Goal: Navigation & Orientation: Find specific page/section

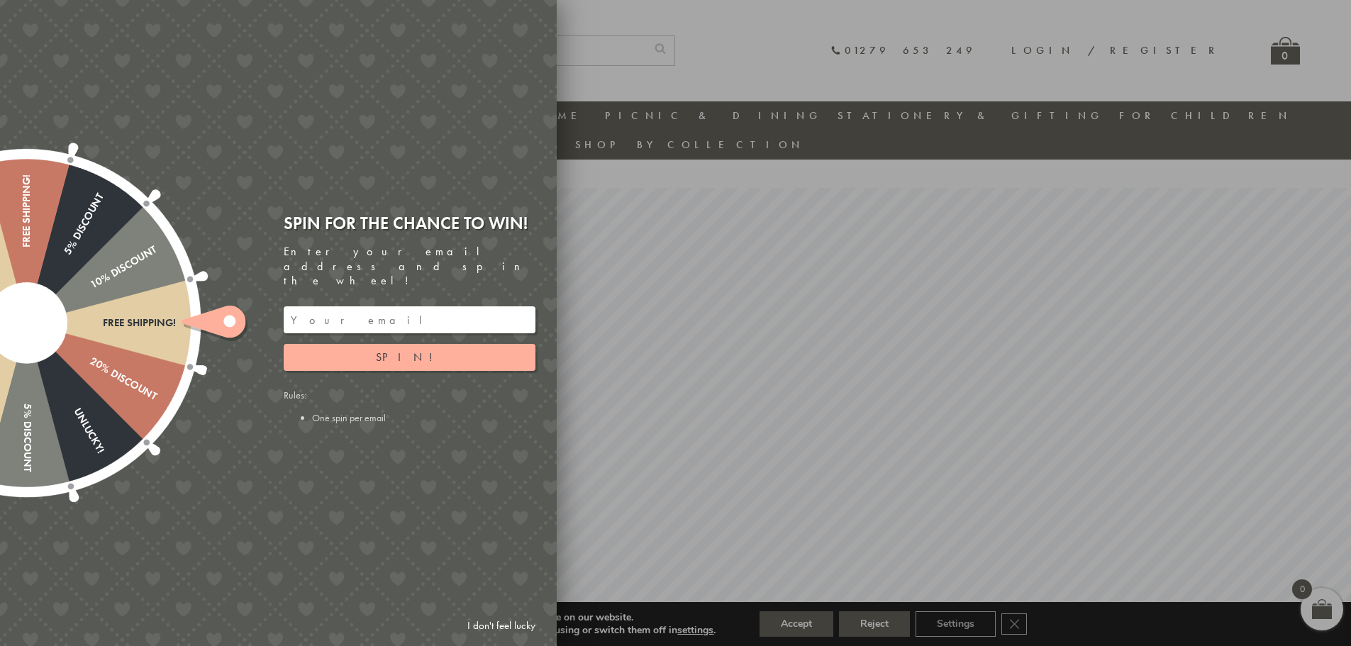
click at [225, 322] on g at bounding box center [215, 323] width 66 height 35
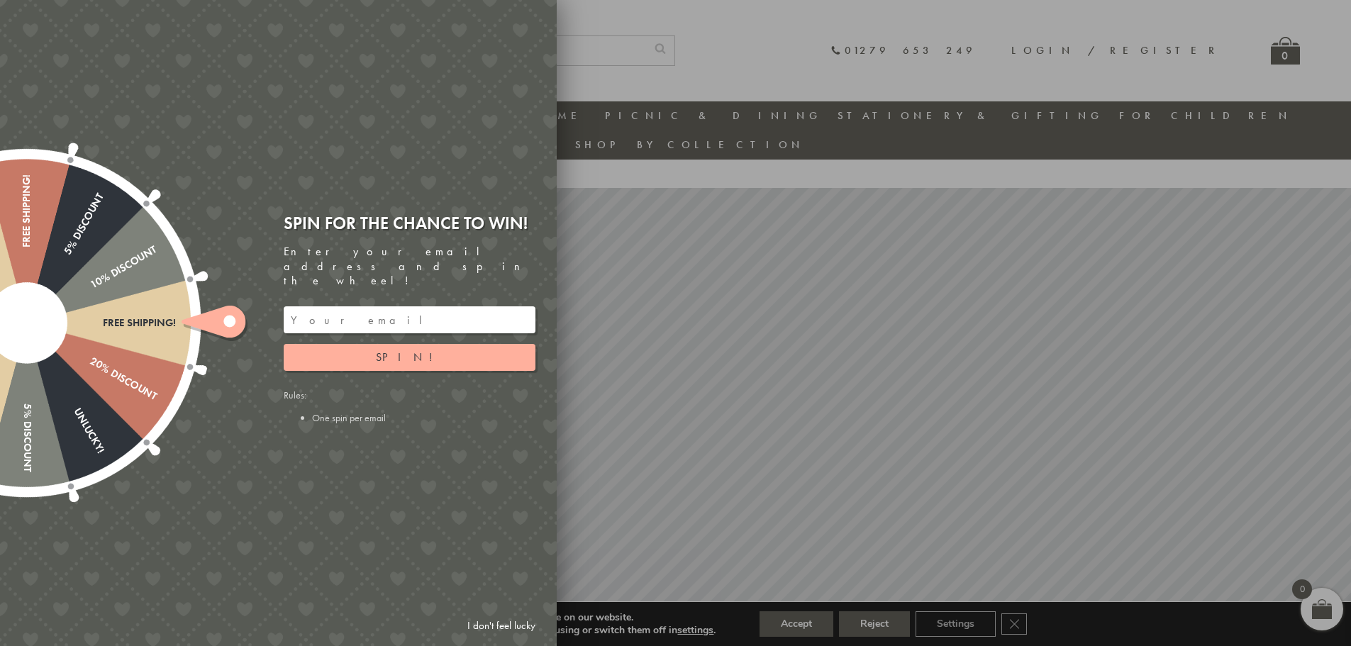
click at [635, 149] on div at bounding box center [675, 323] width 1351 height 646
click at [358, 306] on input "email" at bounding box center [410, 319] width 252 height 27
click at [354, 309] on input "info@afatbsosns.com" at bounding box center [410, 319] width 252 height 27
type input "info@aftabsons.com"
click at [406, 479] on div "Free shipping! 20% Discount Unlucky! 5% Discount 10% Discount Unlucky! 15% Disc…" at bounding box center [198, 323] width 716 height 646
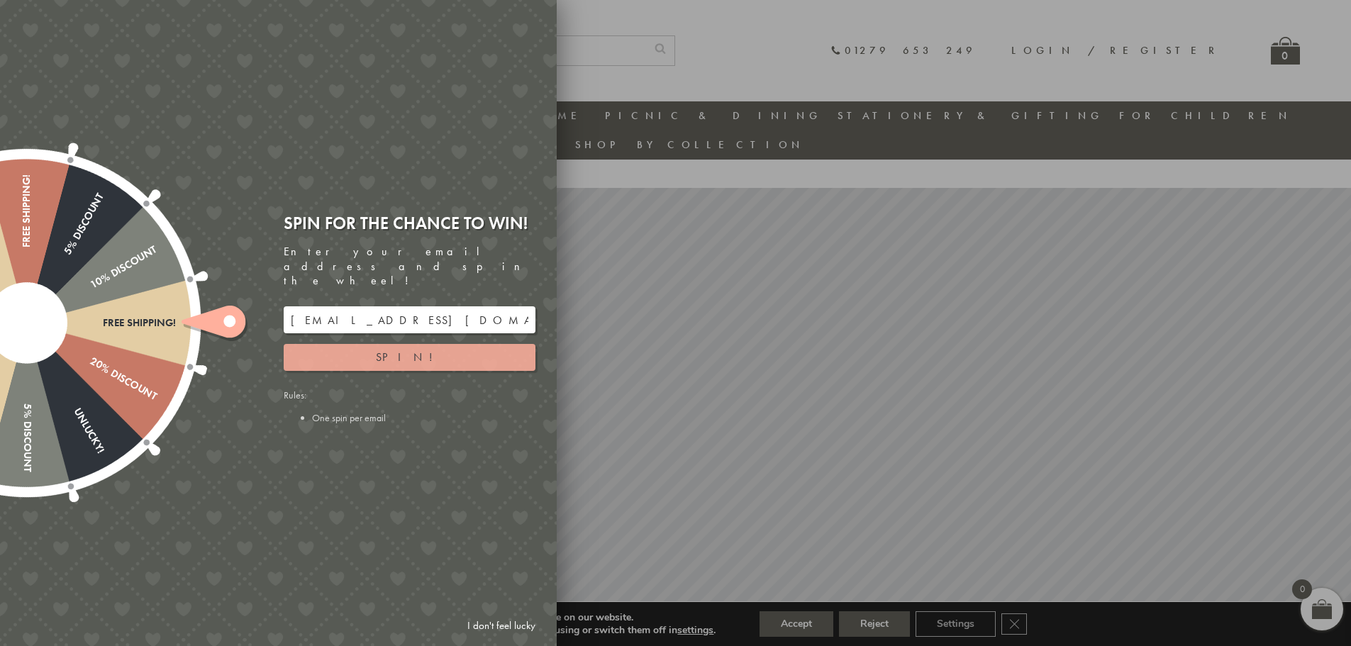
click at [398, 350] on span "Spin!" at bounding box center [409, 357] width 67 height 15
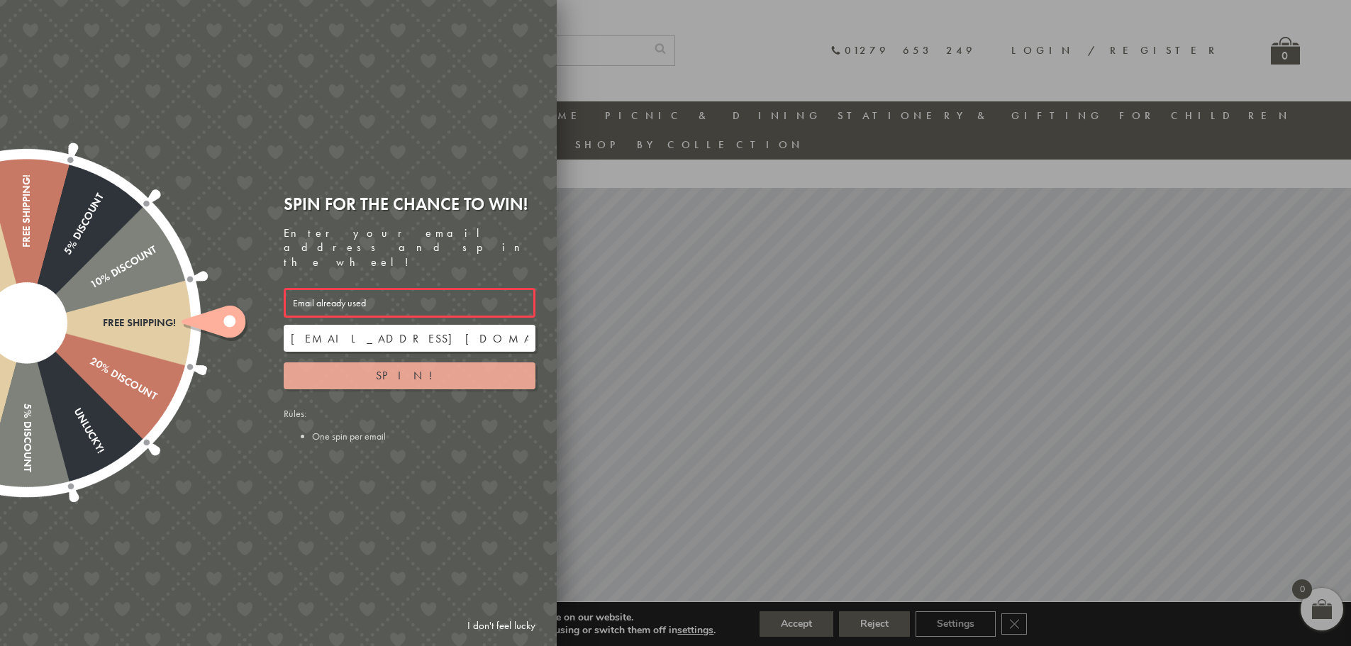
click at [411, 368] on span "Spin!" at bounding box center [409, 375] width 67 height 15
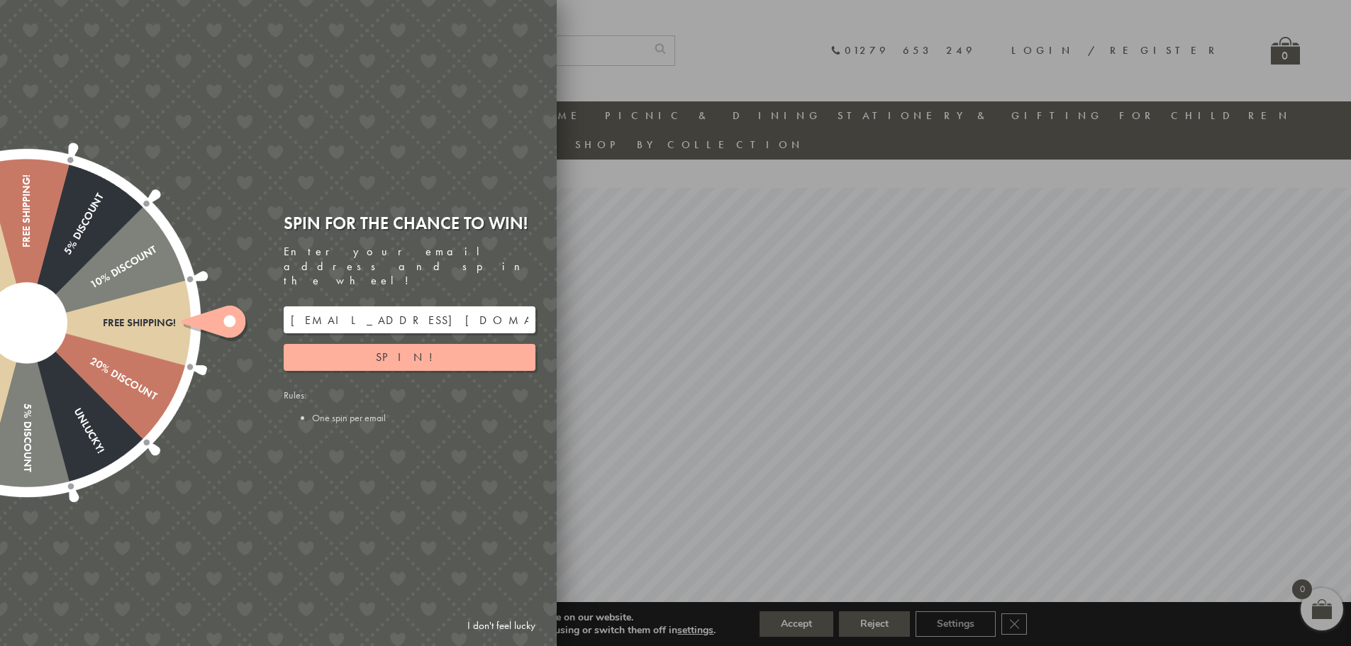
click at [489, 625] on link "I don't feel lucky" at bounding box center [501, 626] width 82 height 26
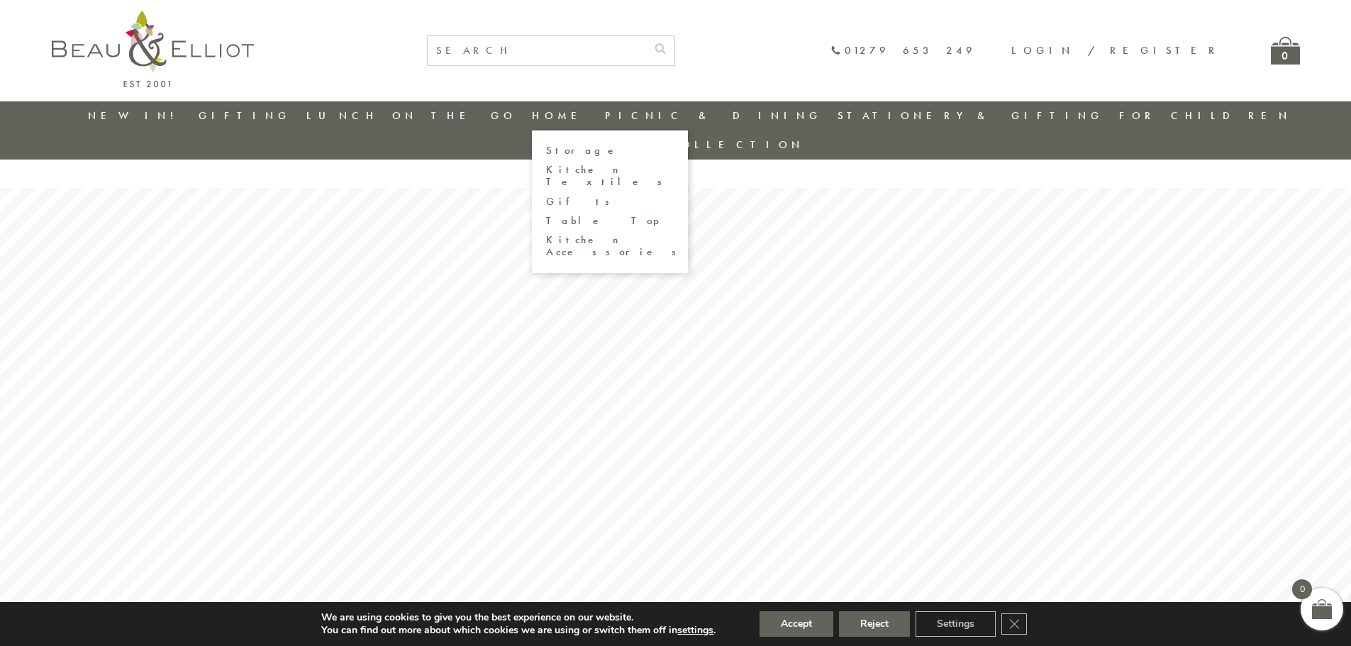
click at [542, 112] on link "Home" at bounding box center [560, 115] width 57 height 14
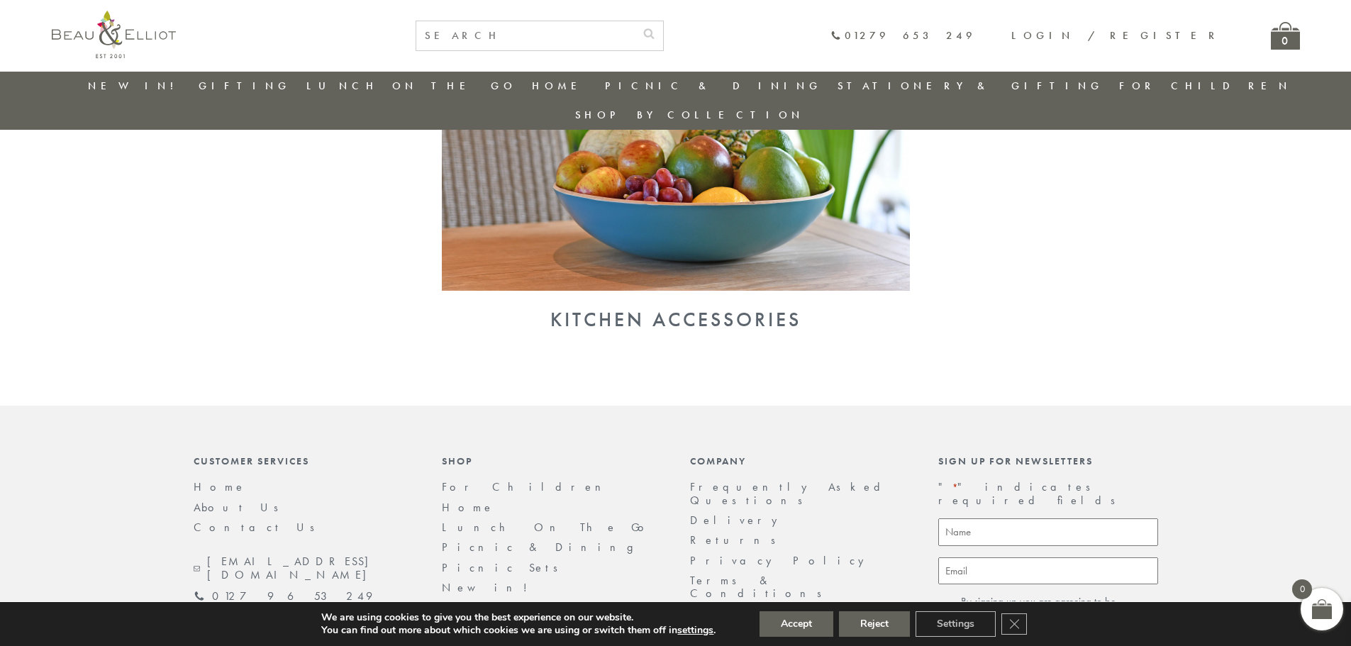
scroll to position [1610, 0]
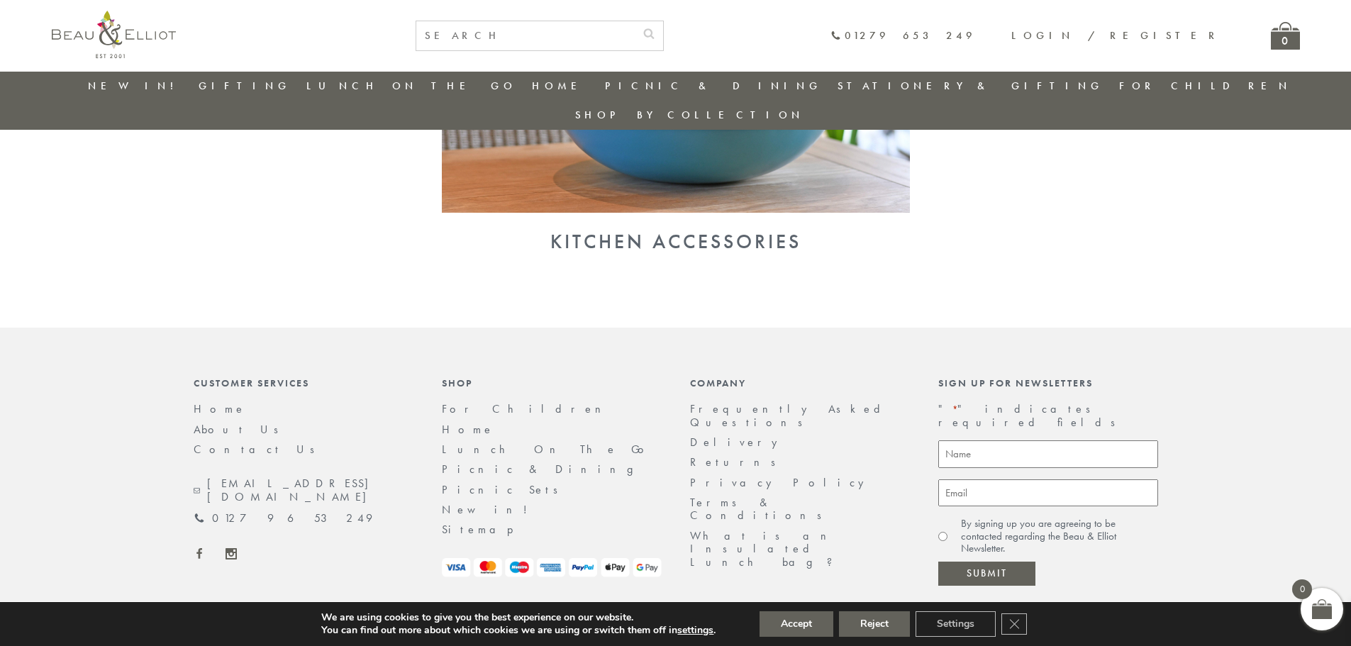
click at [780, 401] on link "Frequently Asked Questions" at bounding box center [789, 415] width 199 height 28
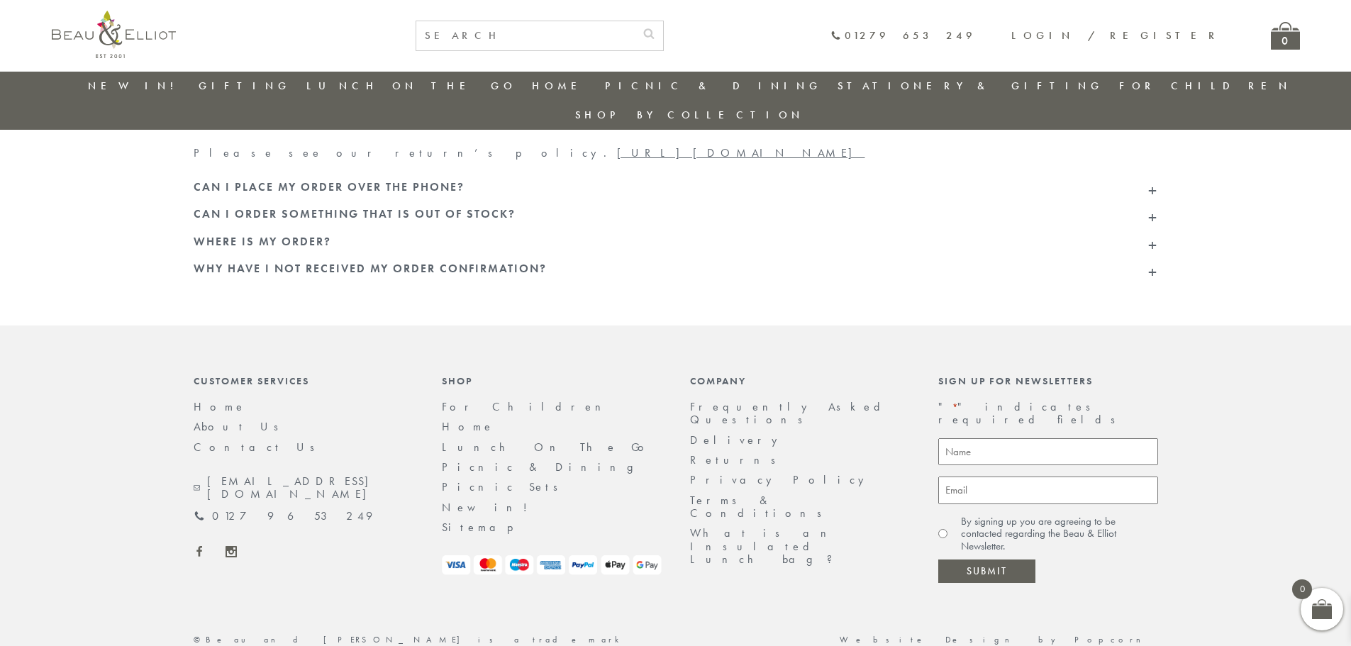
scroll to position [164, 0]
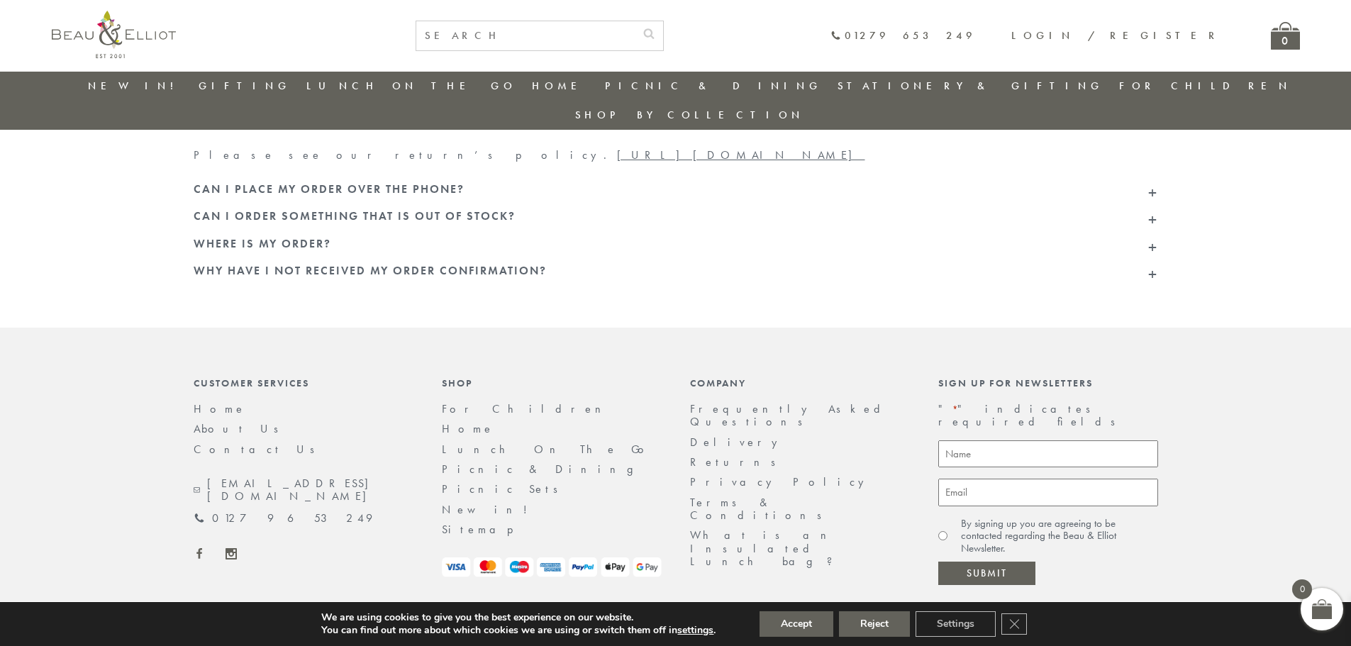
click at [223, 442] on link "Contact Us" at bounding box center [259, 449] width 130 height 15
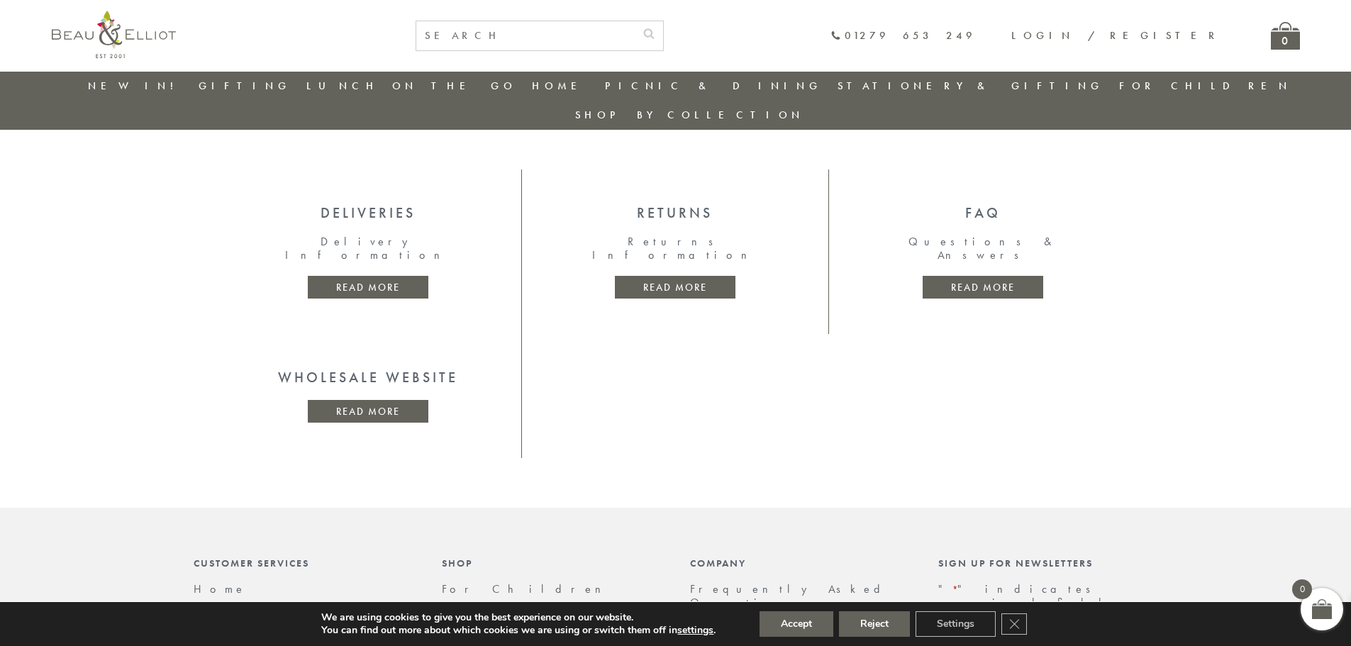
scroll to position [537, 0]
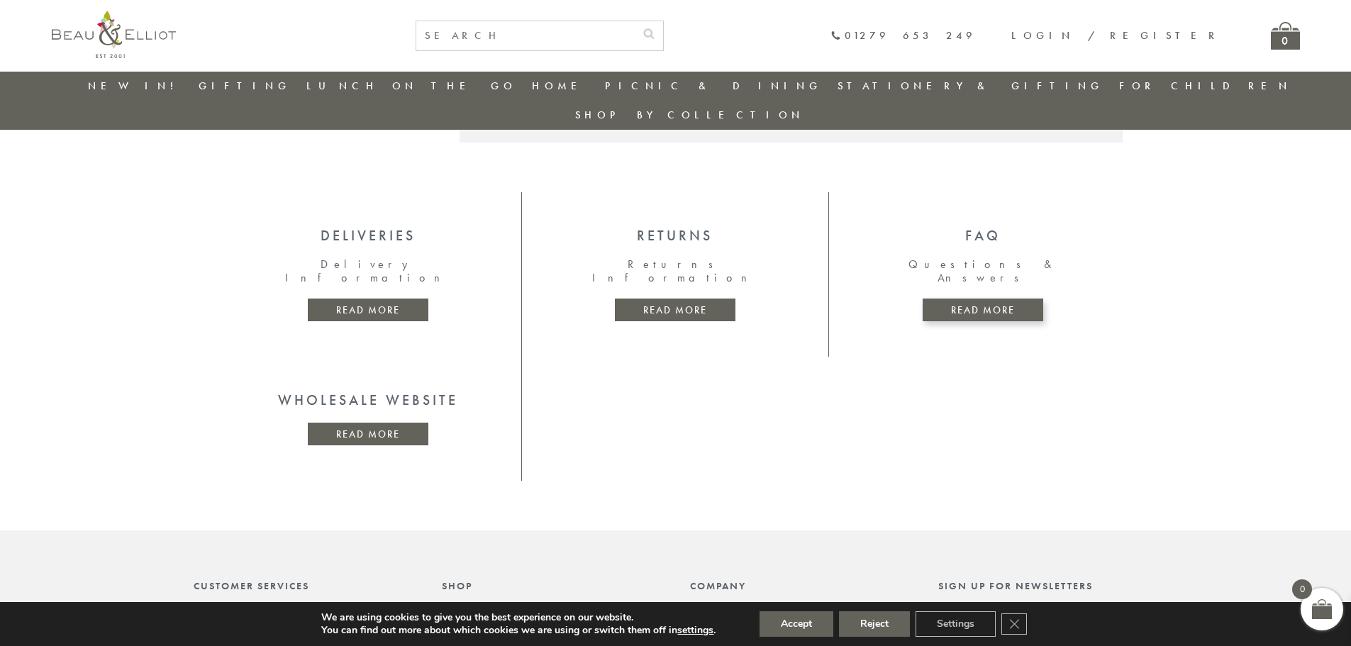
click at [1034, 299] on link "Read more" at bounding box center [983, 310] width 121 height 23
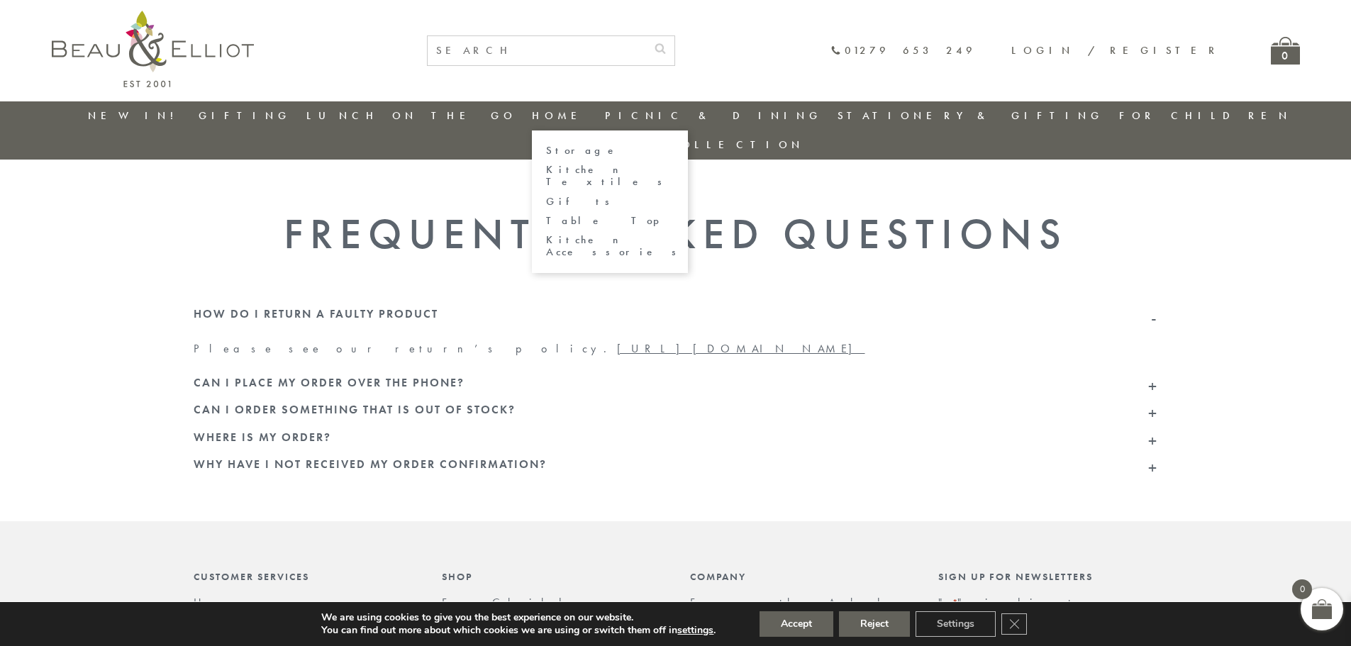
click at [547, 118] on link "Home" at bounding box center [560, 115] width 57 height 14
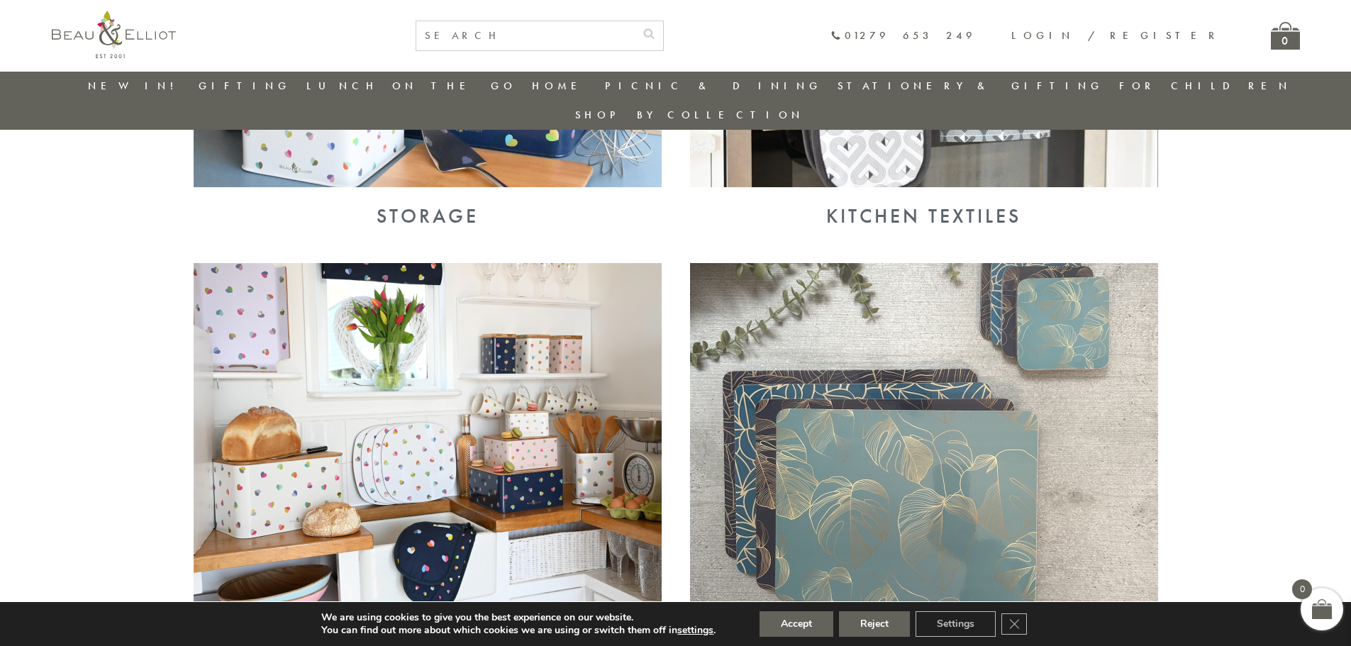
scroll to position [963, 0]
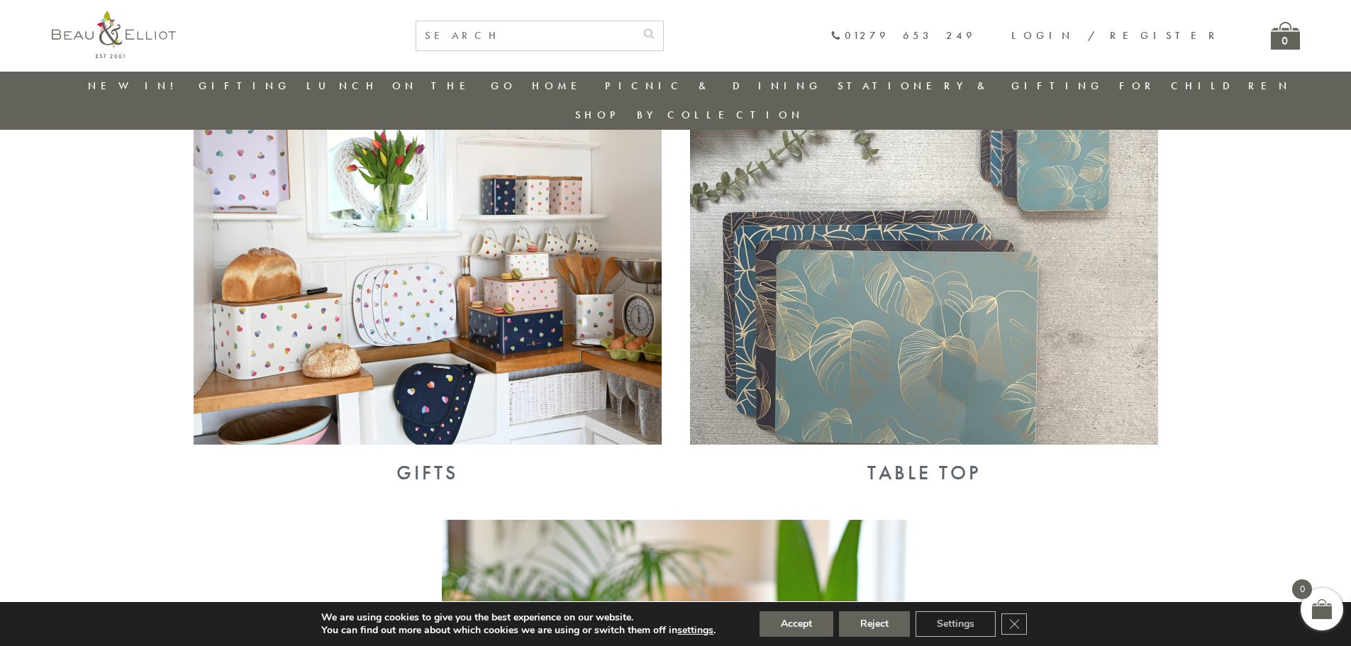
click at [497, 301] on img at bounding box center [428, 274] width 468 height 340
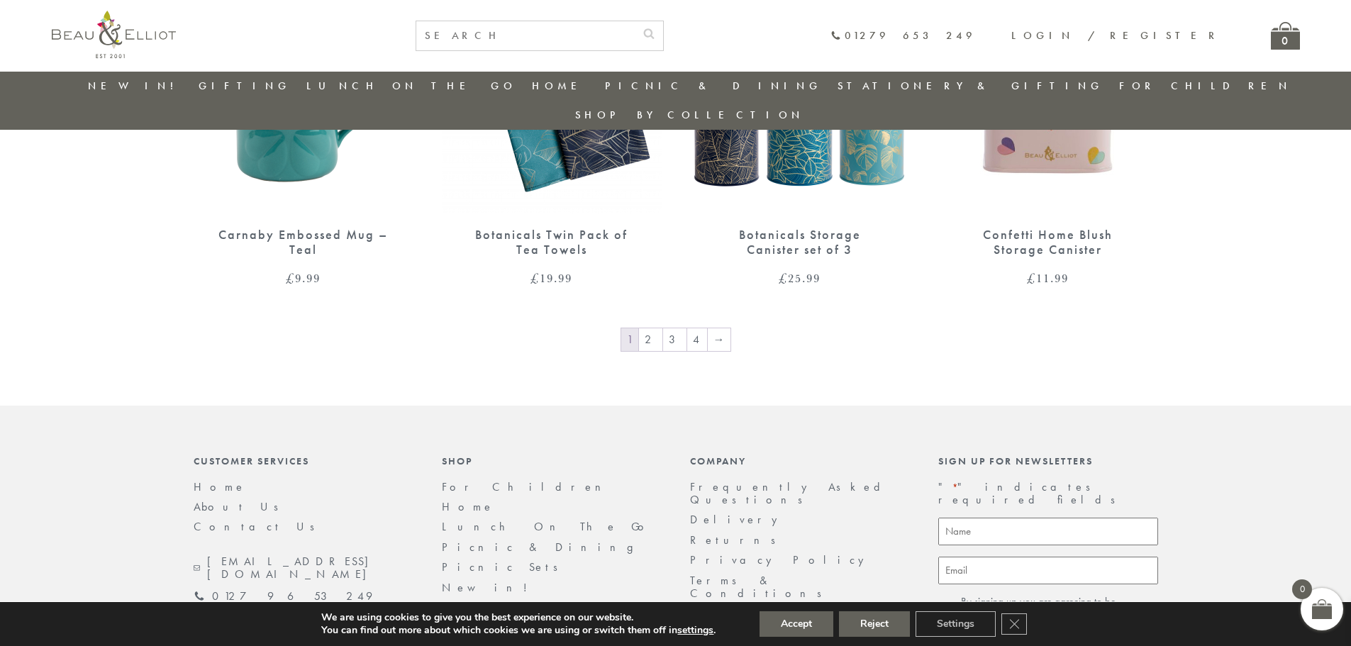
scroll to position [2381, 0]
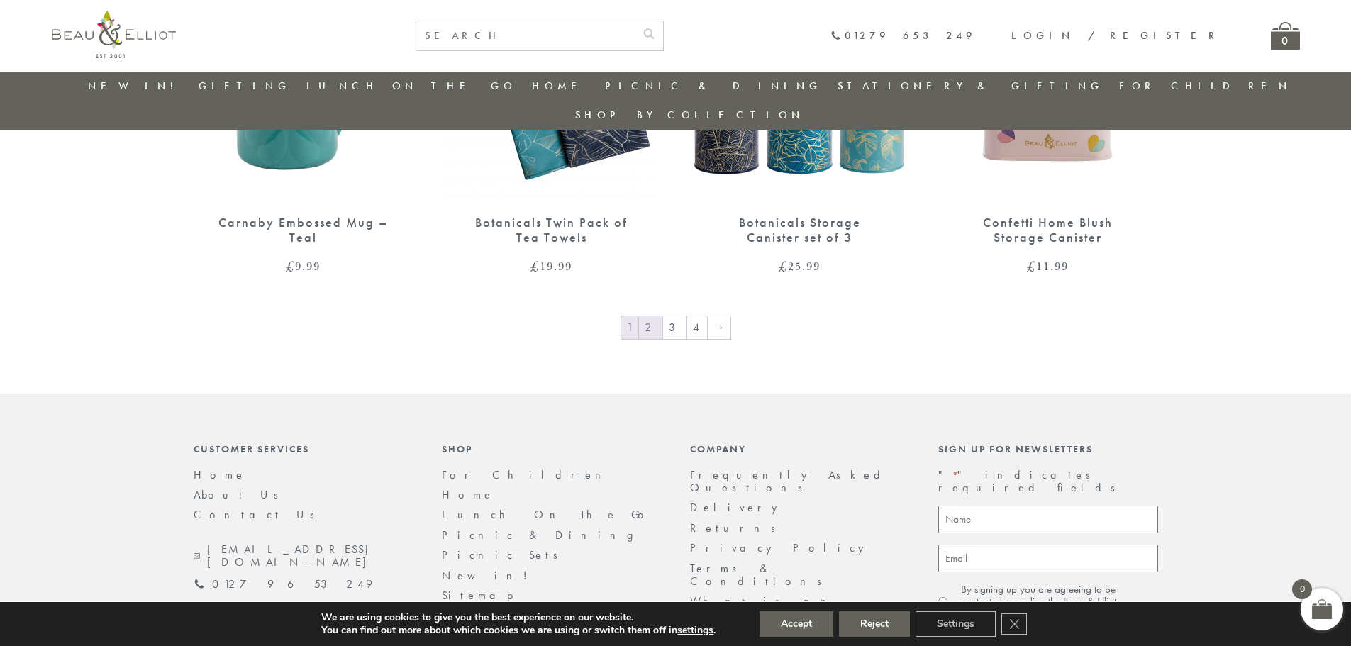
click at [657, 316] on link "2" at bounding box center [650, 327] width 23 height 23
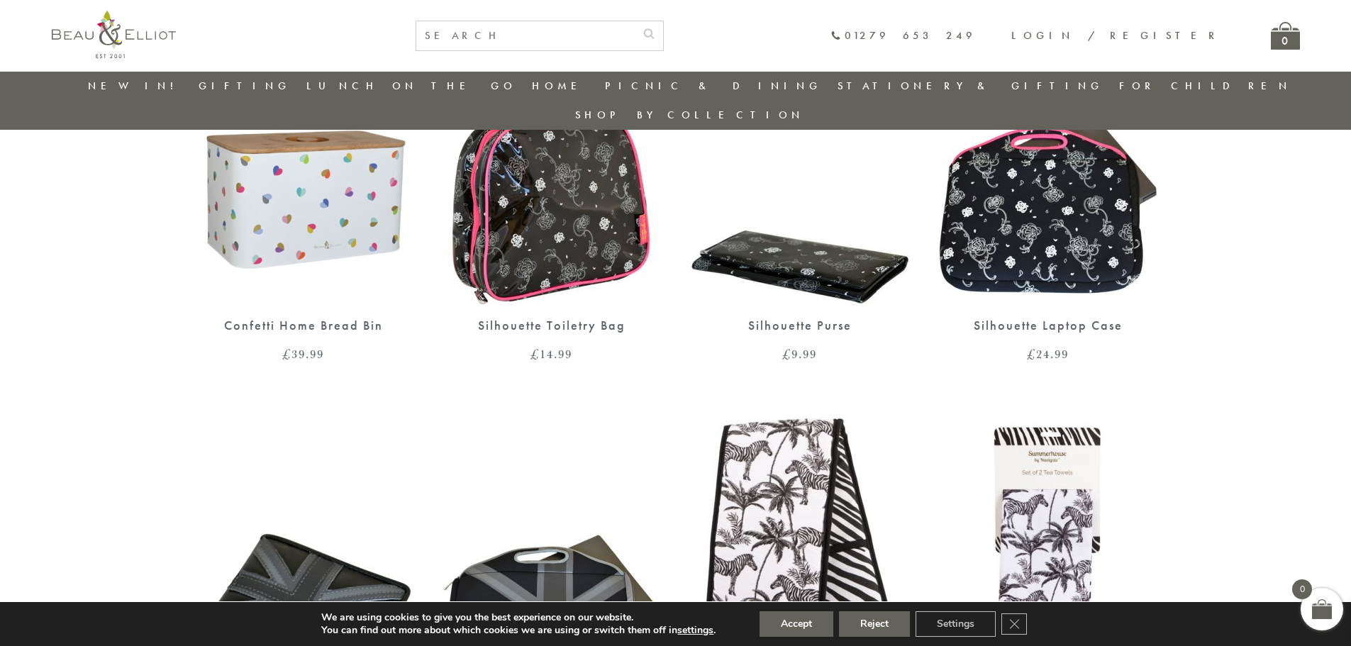
scroll to position [1459, 0]
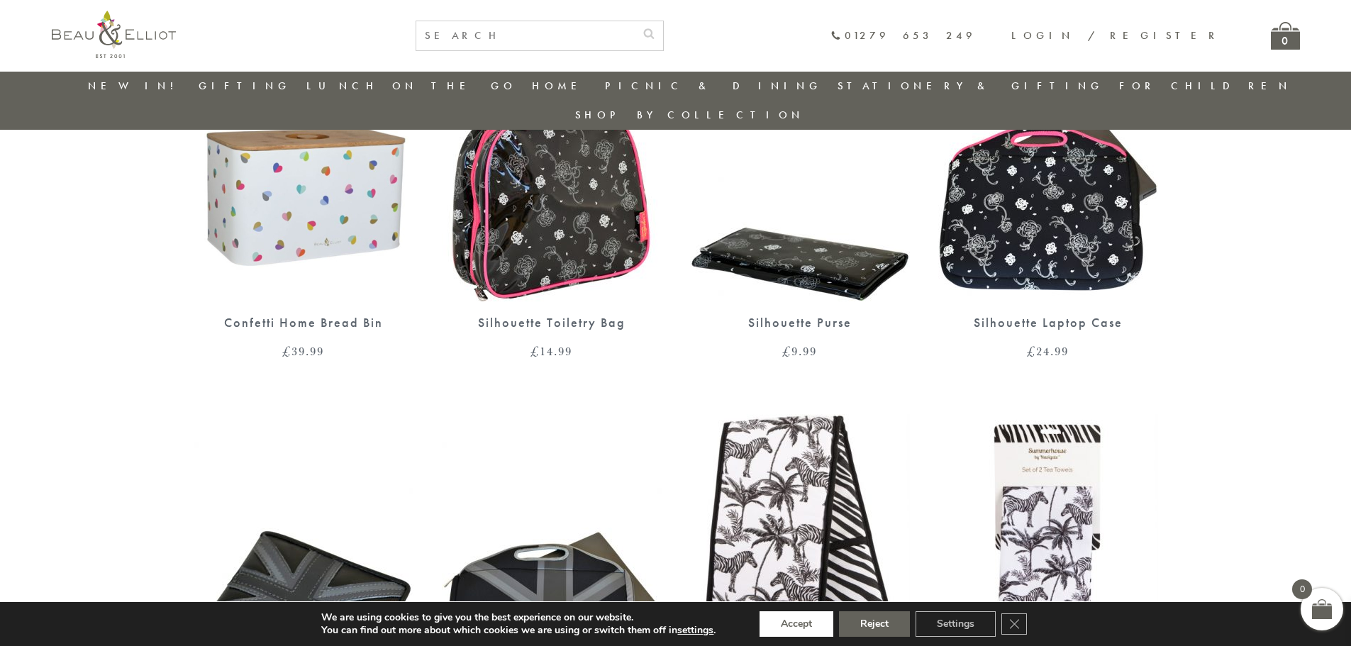
click at [799, 621] on button "Accept" at bounding box center [796, 624] width 74 height 26
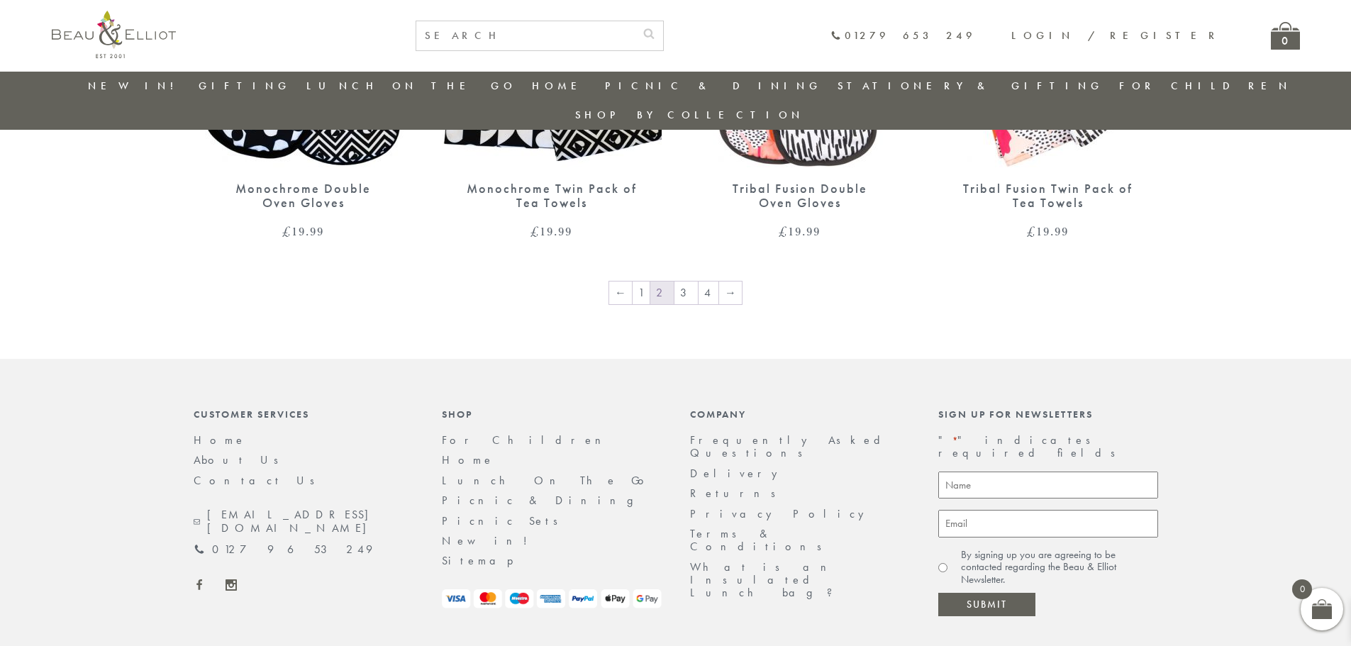
scroll to position [2432, 0]
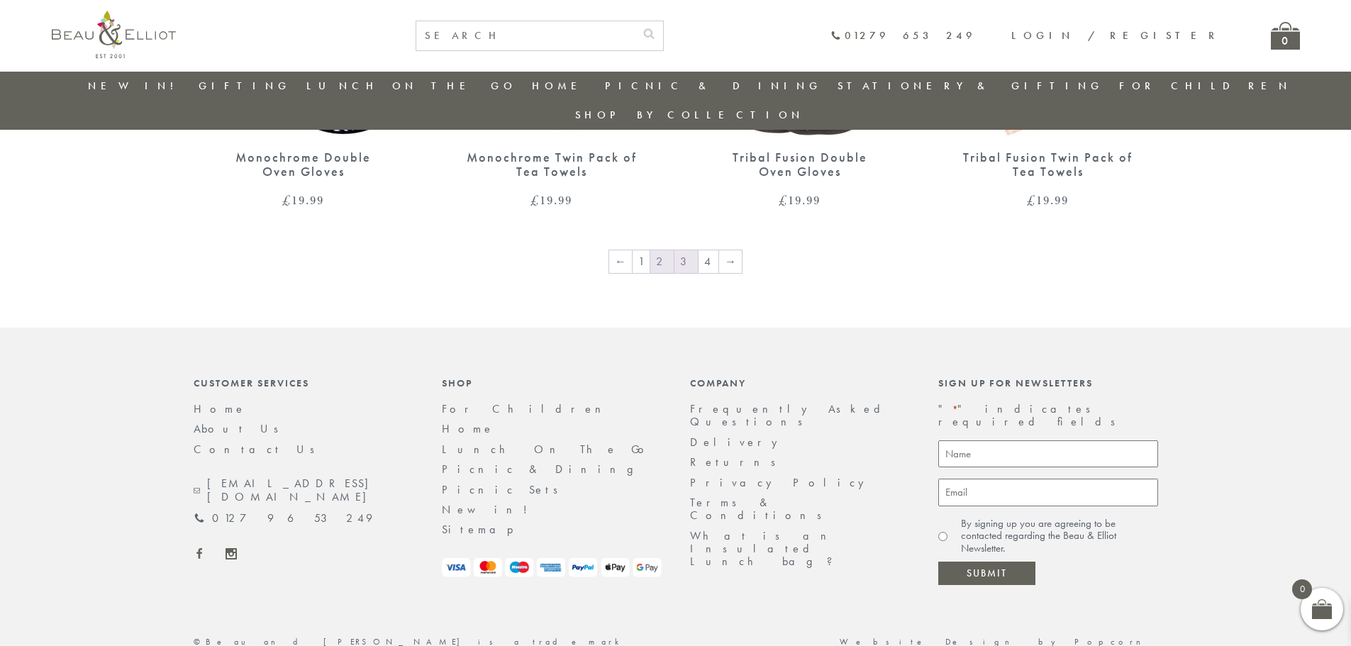
click at [688, 250] on link "3" at bounding box center [685, 261] width 23 height 23
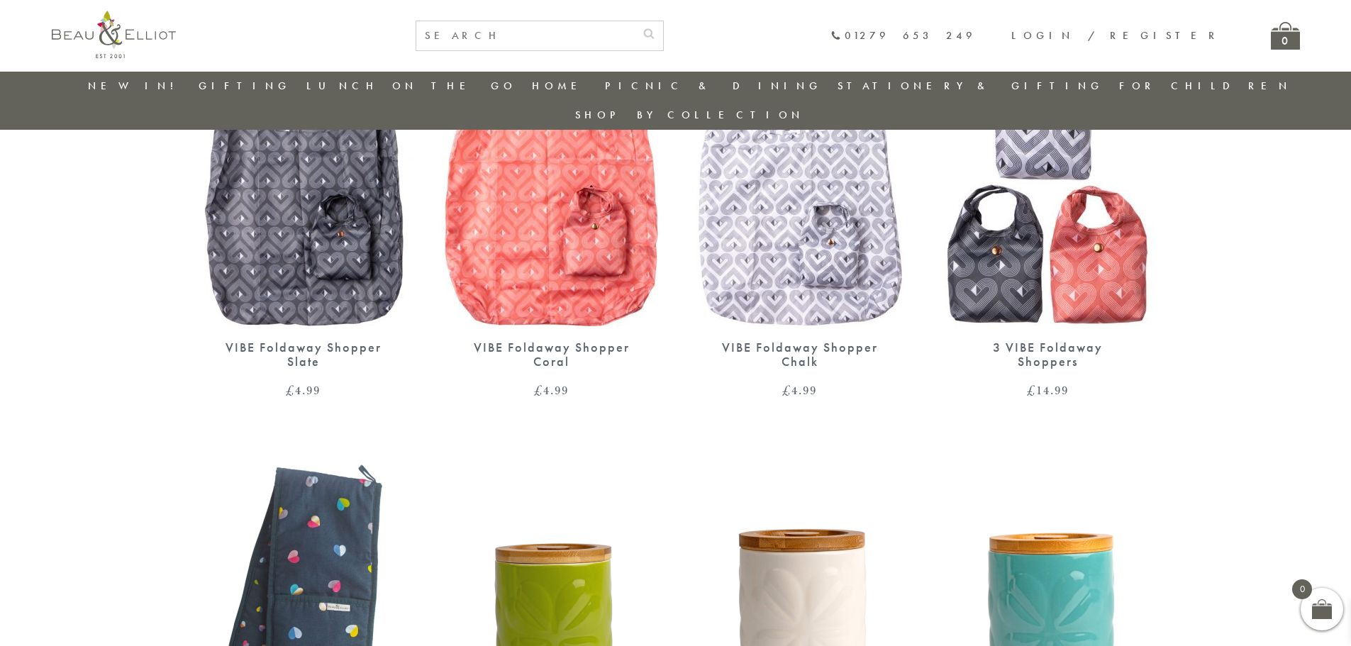
scroll to position [2168, 0]
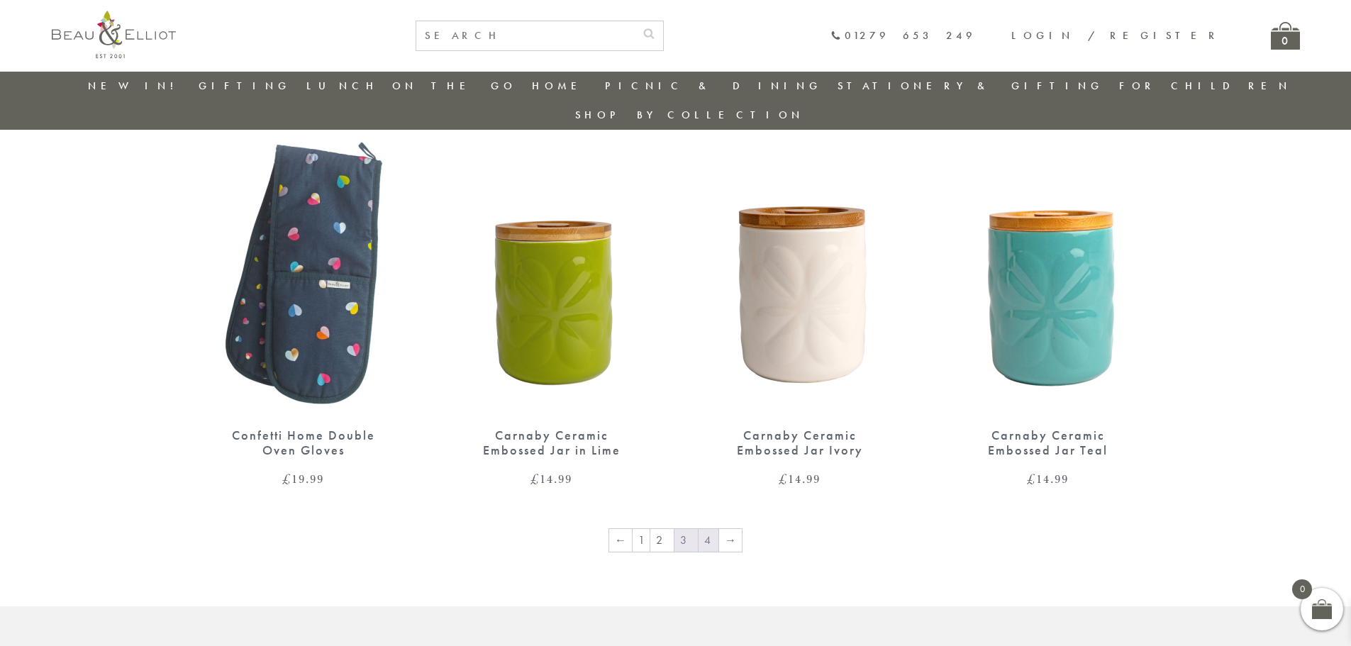
click at [704, 529] on link "4" at bounding box center [708, 540] width 20 height 23
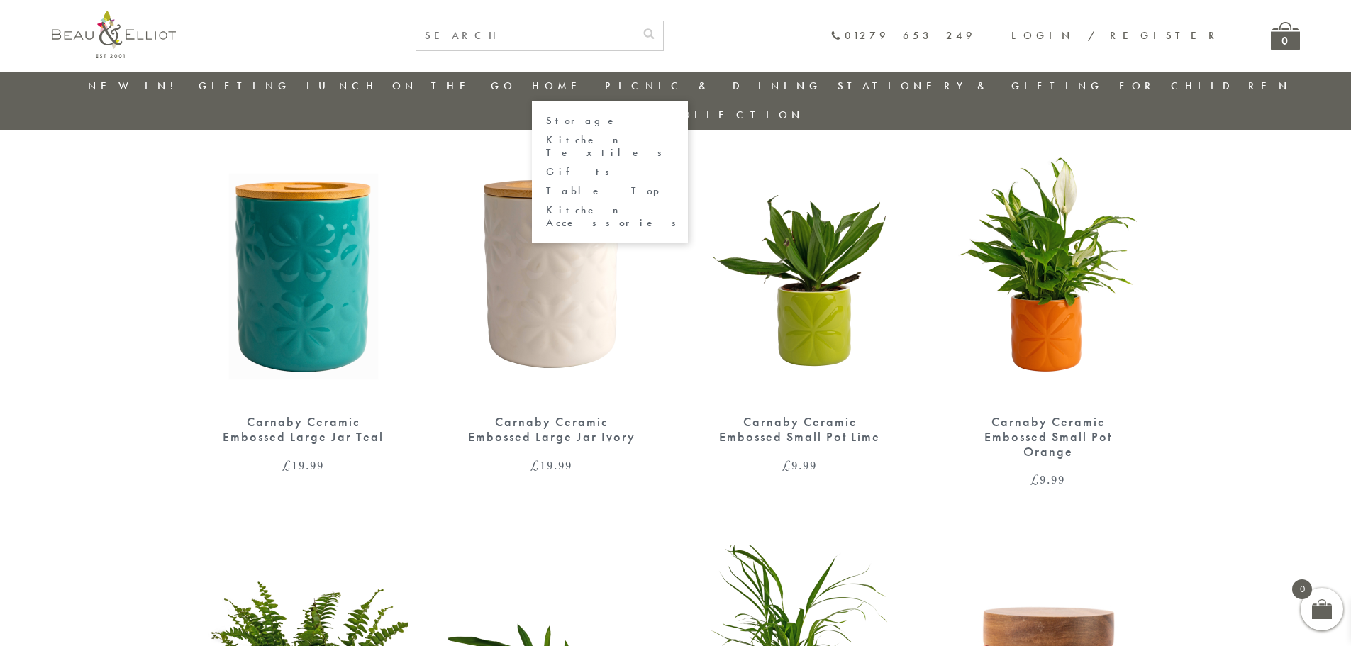
click at [558, 185] on link "Table Top" at bounding box center [610, 191] width 128 height 12
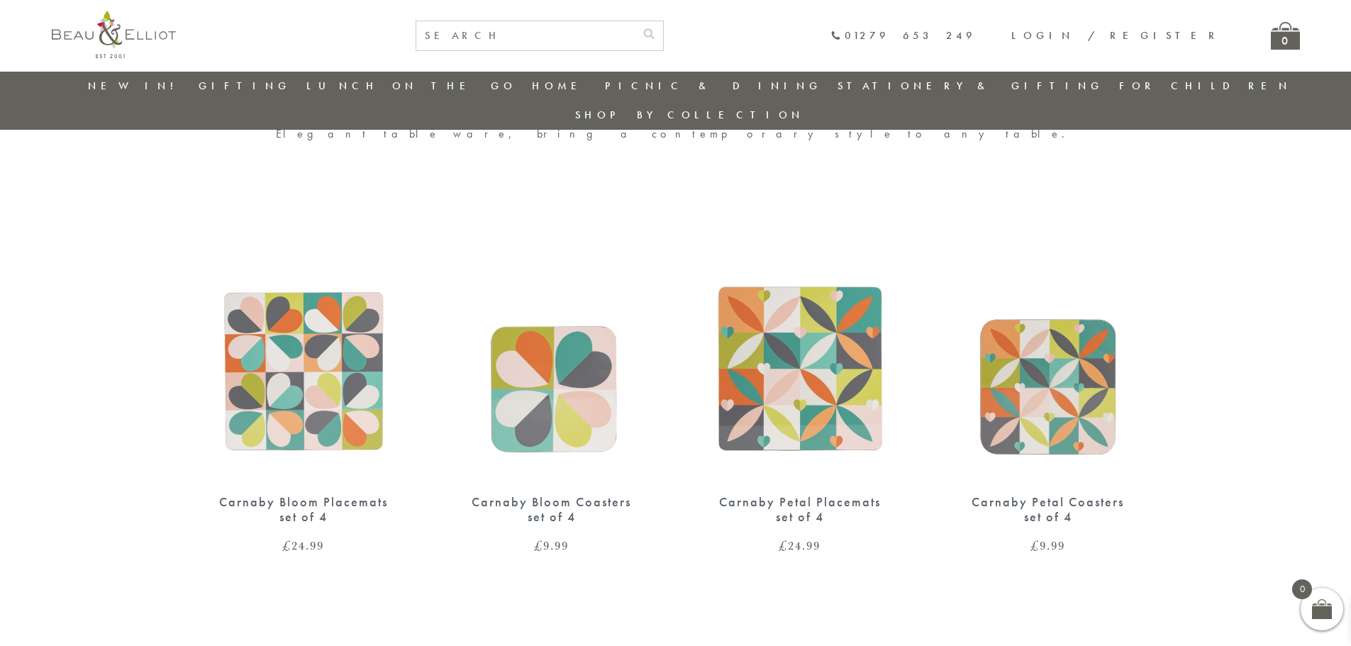
scroll to position [537, 0]
